Goal: Communication & Community: Ask a question

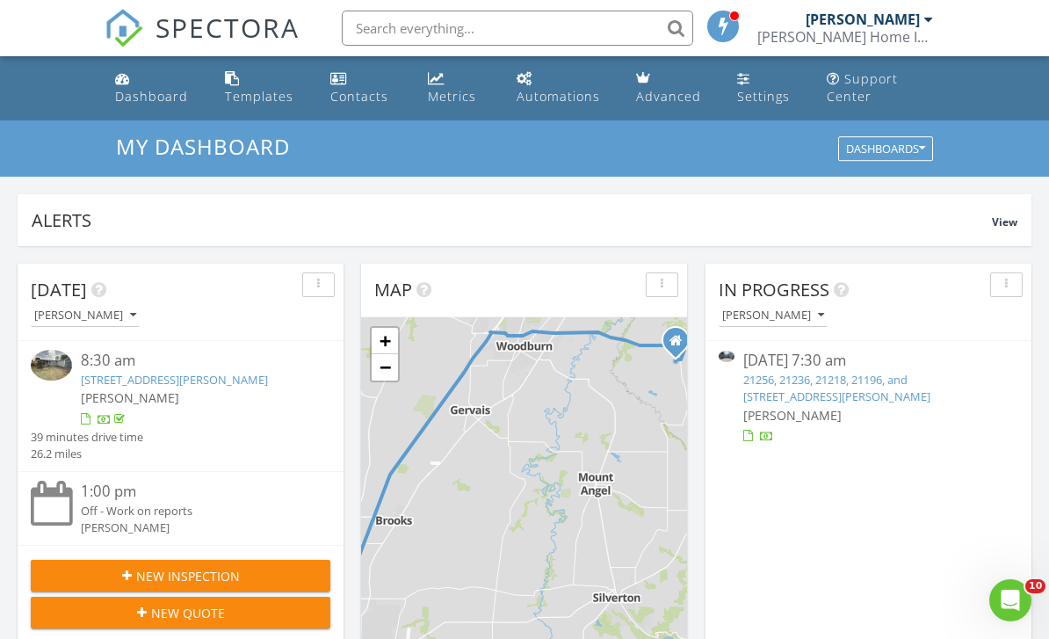
click at [888, 384] on link "21256, 21236, 21218, 21196, and 21190 SW Ortiz Ln, Beaverton, OR 97003" at bounding box center [836, 388] width 187 height 33
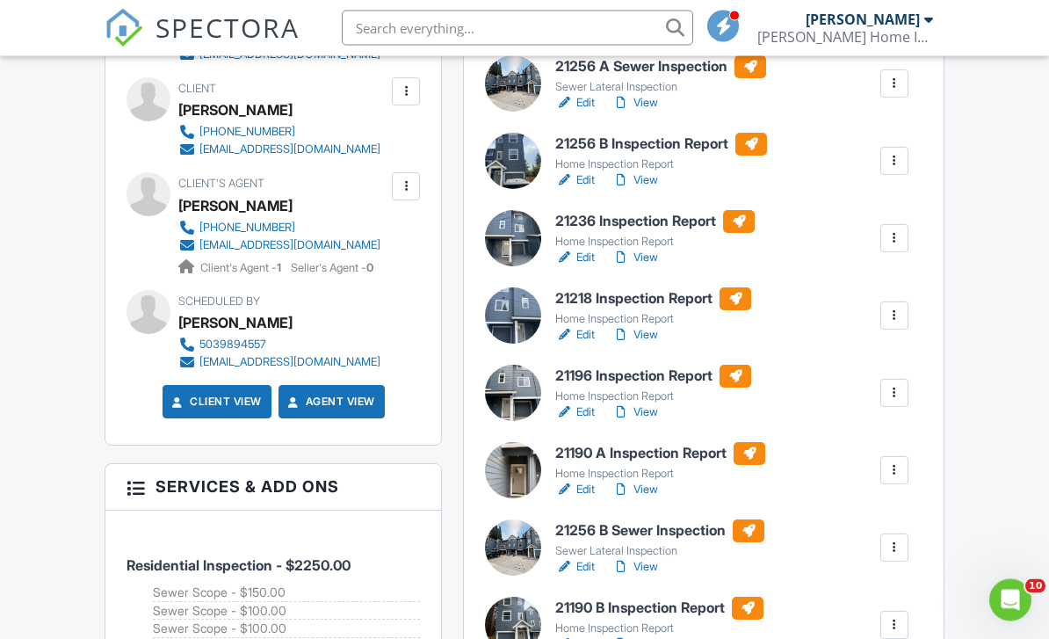
scroll to position [650, 0]
click at [660, 466] on div "Home Inspection Report" at bounding box center [660, 473] width 210 height 14
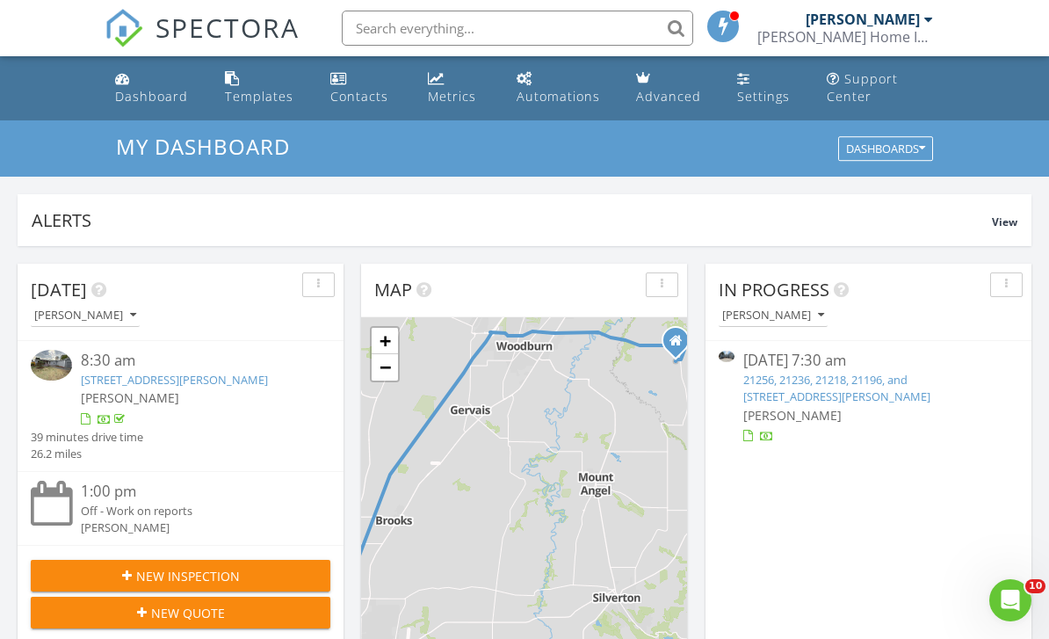
click at [871, 387] on link "21256, 21236, 21218, 21196, and [STREET_ADDRESS][PERSON_NAME]" at bounding box center [836, 388] width 187 height 33
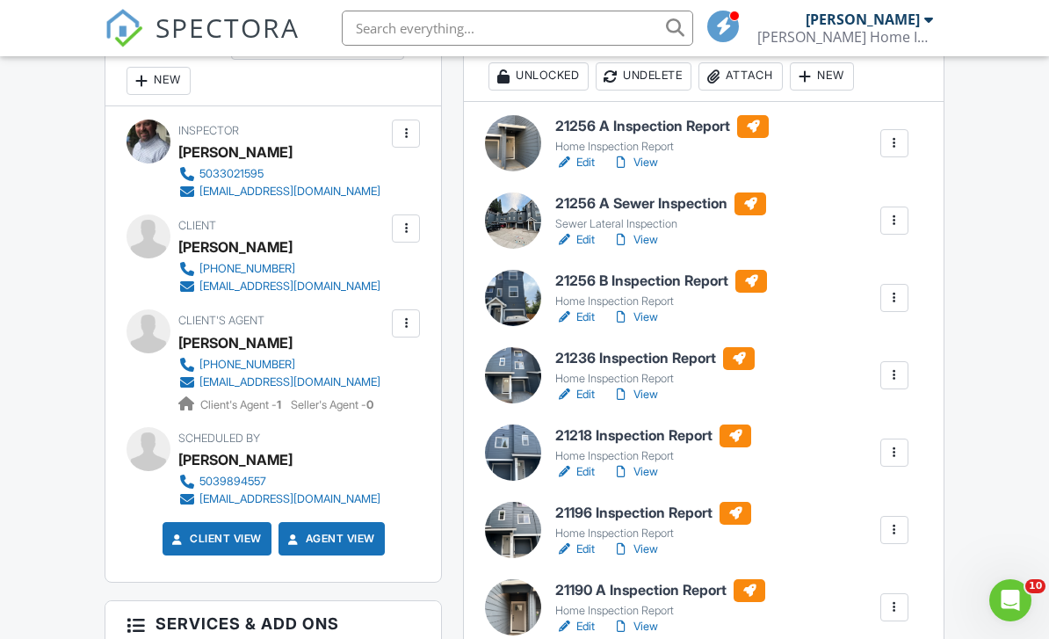
scroll to position [511, 0]
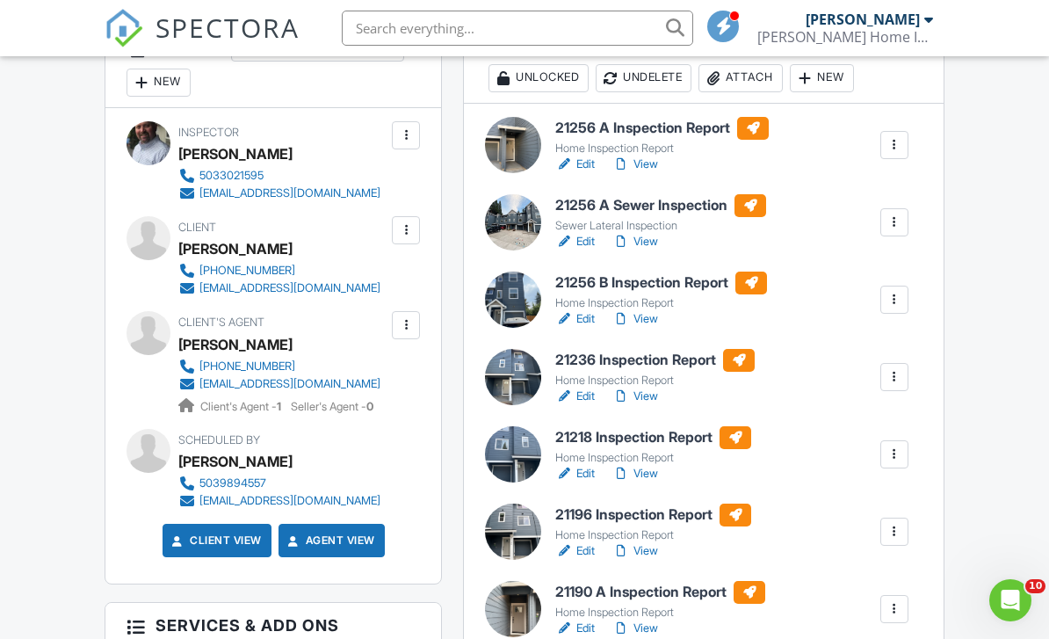
click at [651, 134] on h6 "21256 A Inspection Report" at bounding box center [661, 128] width 213 height 23
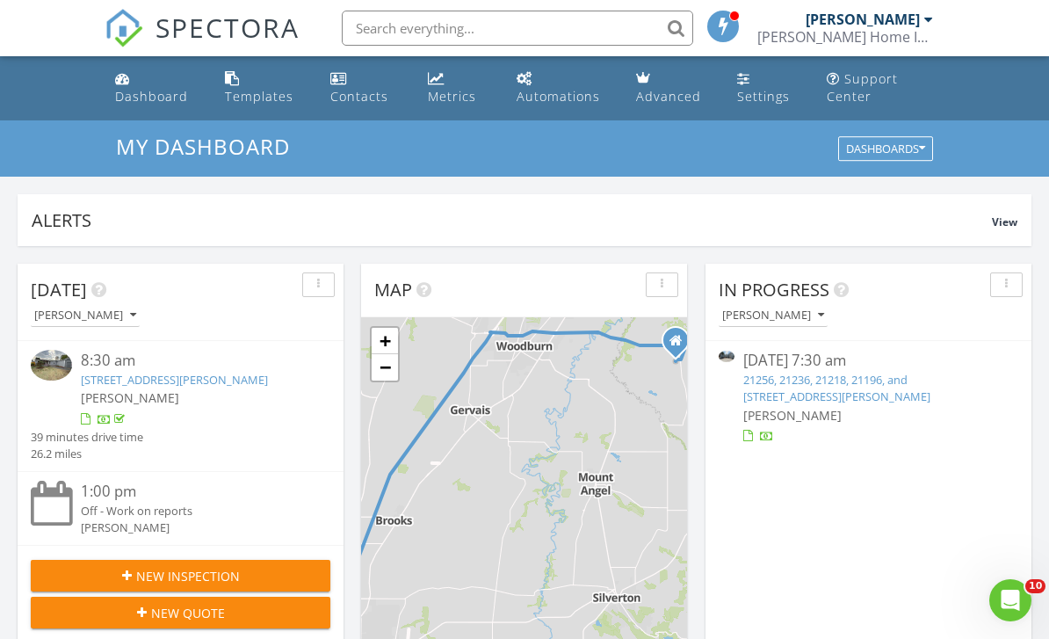
click at [904, 390] on div "21256, 21236, 21218, 21196, and 21190 SW Ortiz Ln, Beaverton, OR 97003" at bounding box center [867, 388] width 249 height 33
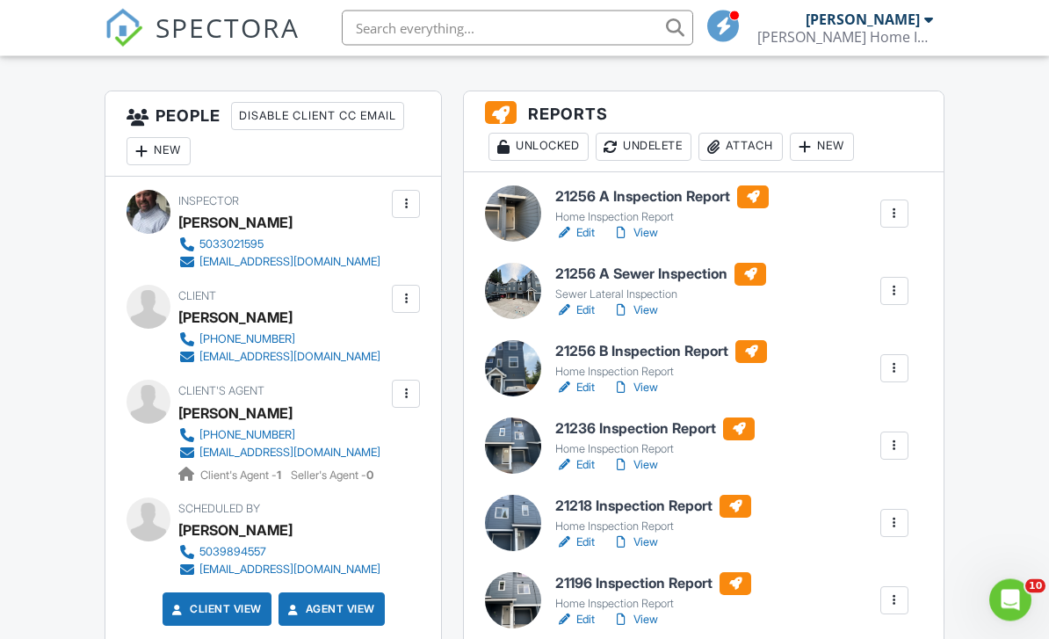
scroll to position [443, 0]
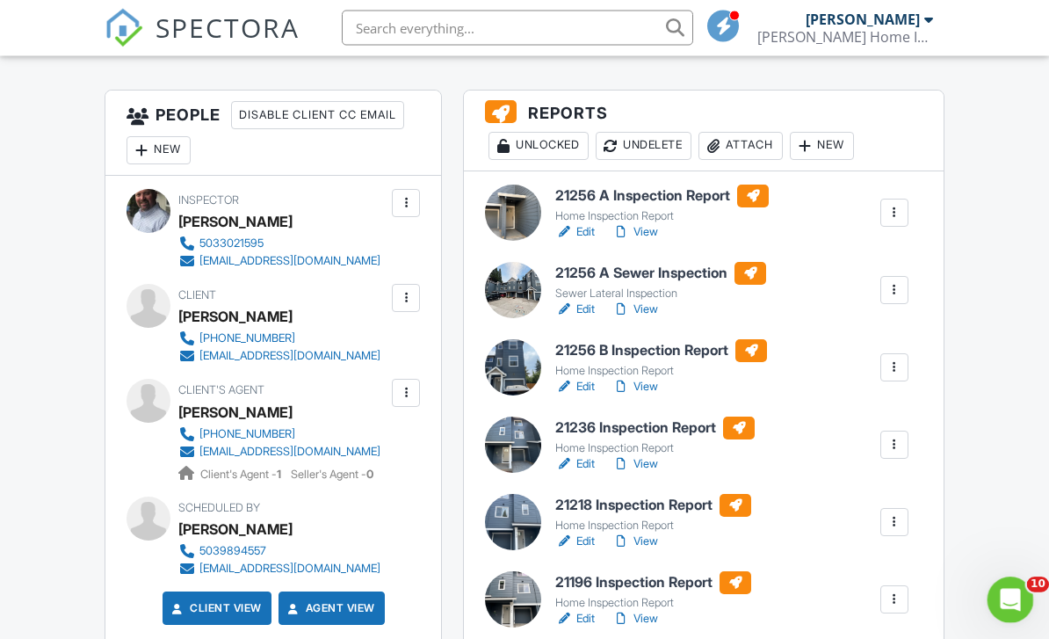
click at [1020, 592] on div "Open Intercom Messenger" at bounding box center [1008, 597] width 58 height 58
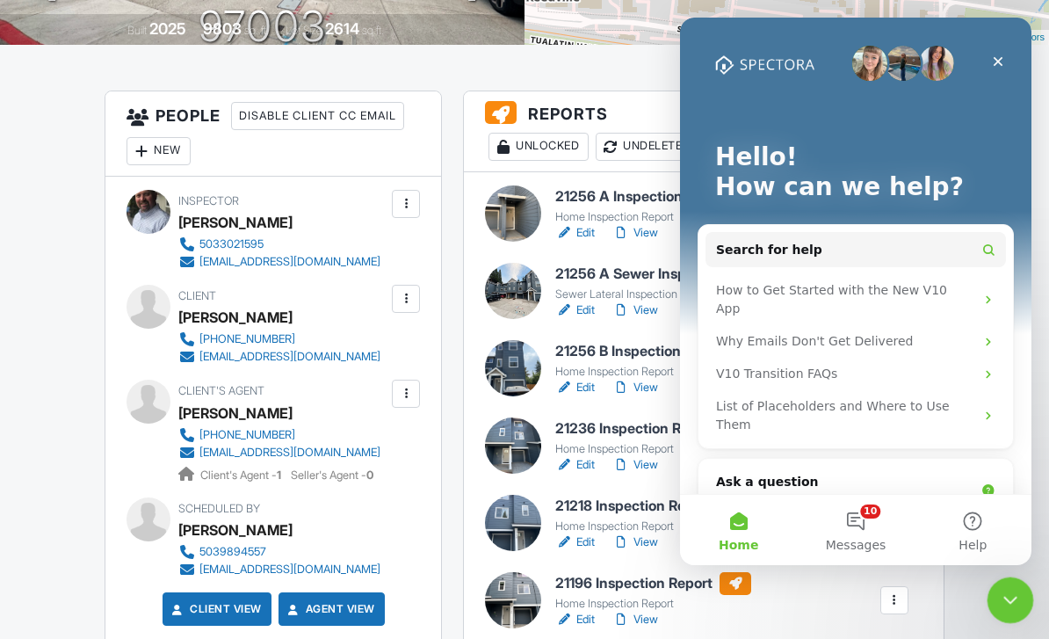
scroll to position [0, 0]
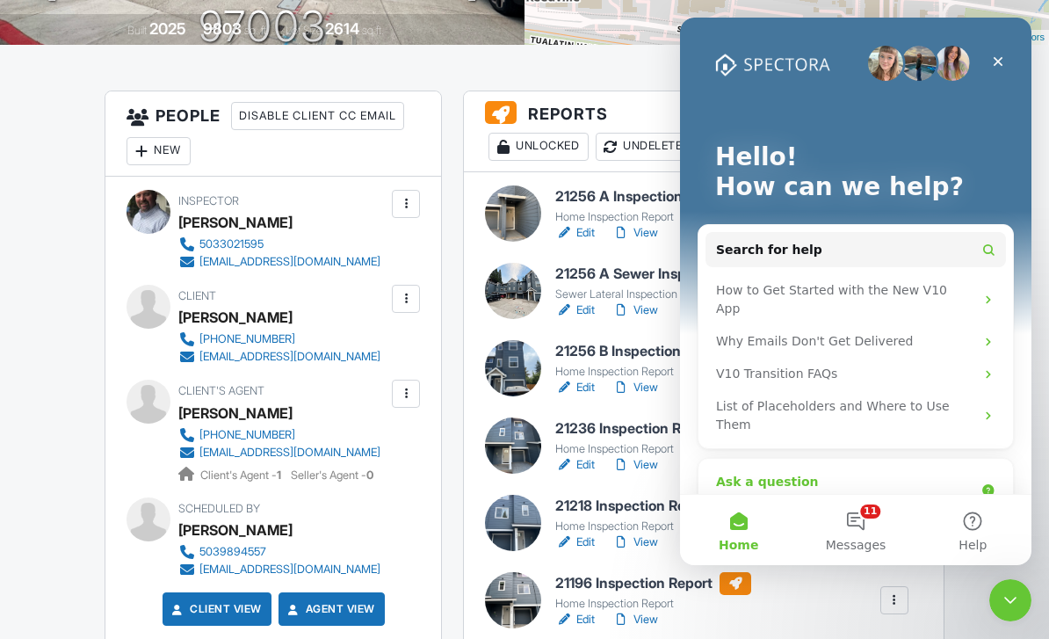
click at [890, 473] on div "Ask a question" at bounding box center [845, 482] width 258 height 18
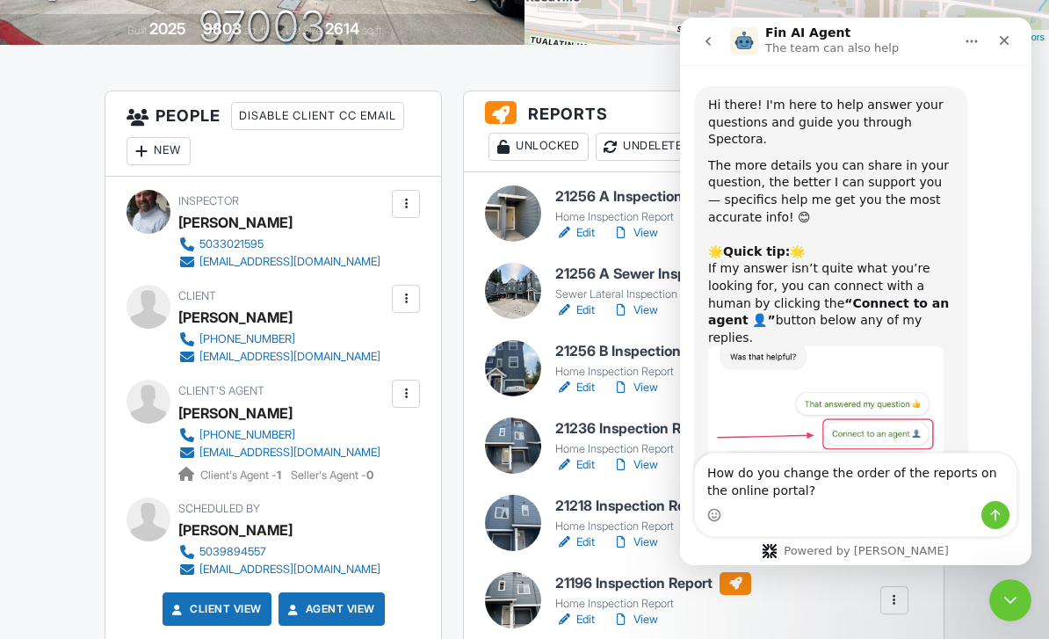
type textarea "How do you change the order of the reports on the online portal?"
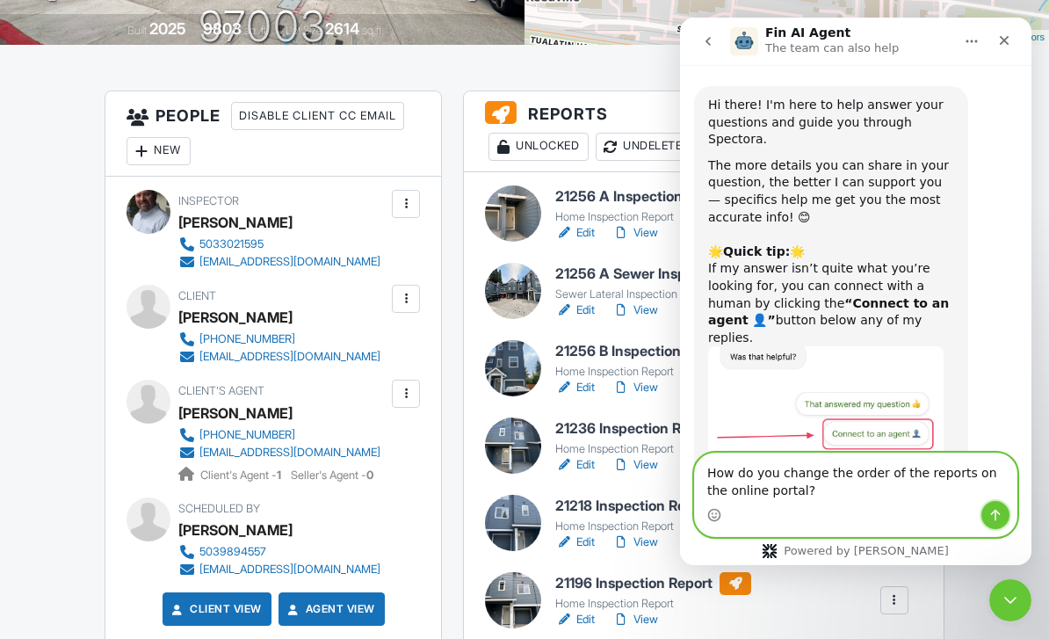
click at [1003, 520] on button "Send a message…" at bounding box center [995, 515] width 28 height 28
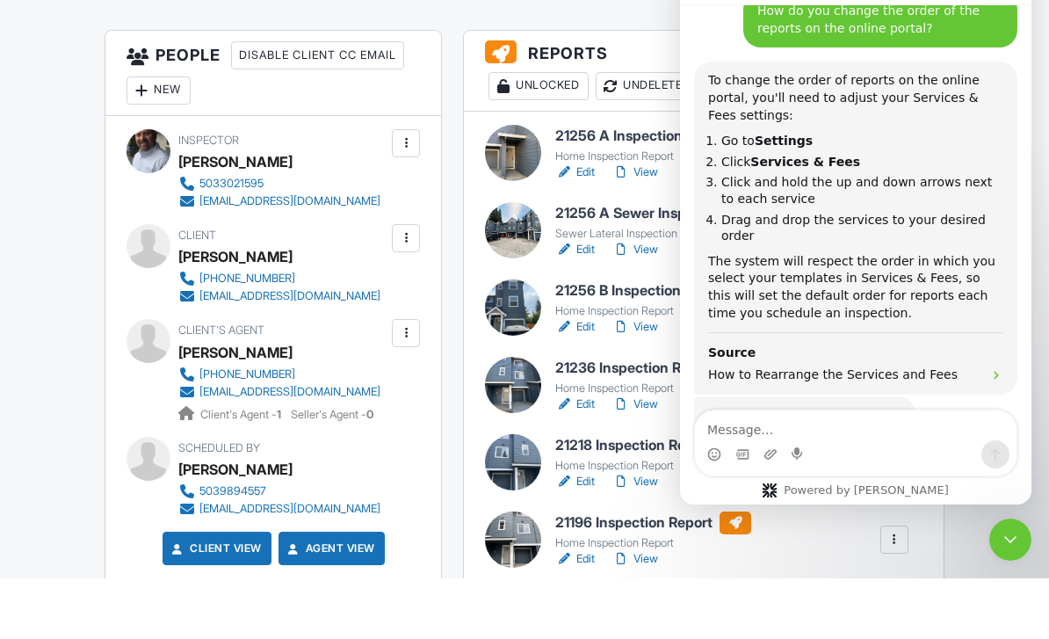
scroll to position [459, 0]
